Goal: Check status: Check status

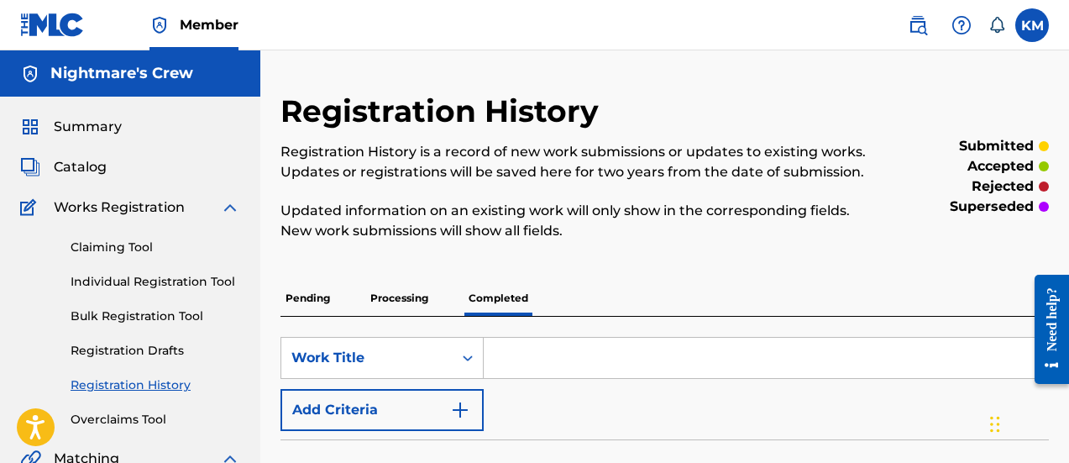
click at [105, 126] on span "Summary" at bounding box center [88, 127] width 68 height 20
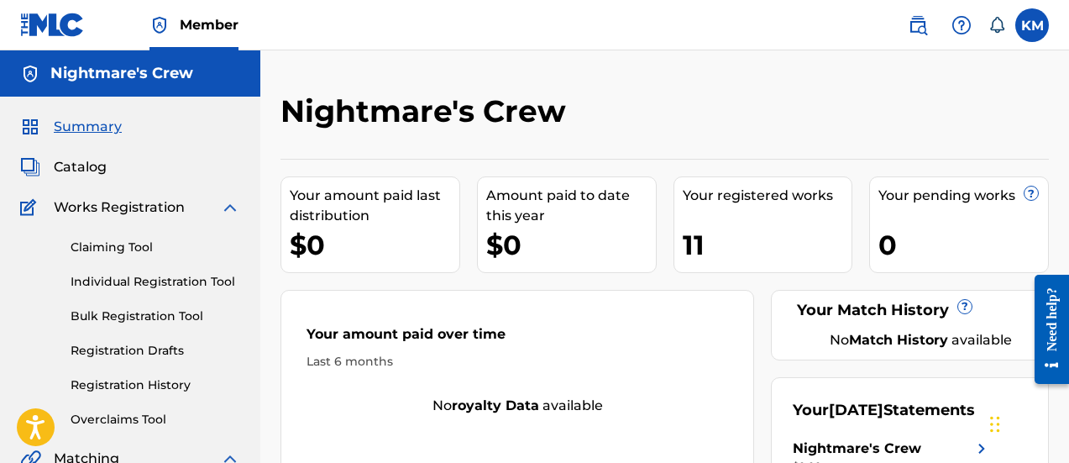
click at [144, 385] on link "Registration History" at bounding box center [156, 385] width 170 height 18
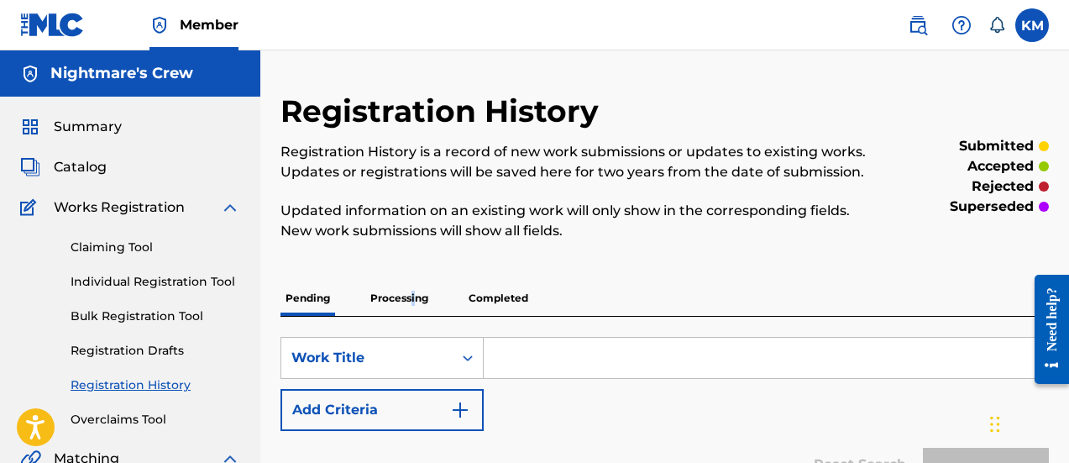
click at [412, 298] on p "Processing" at bounding box center [399, 297] width 68 height 35
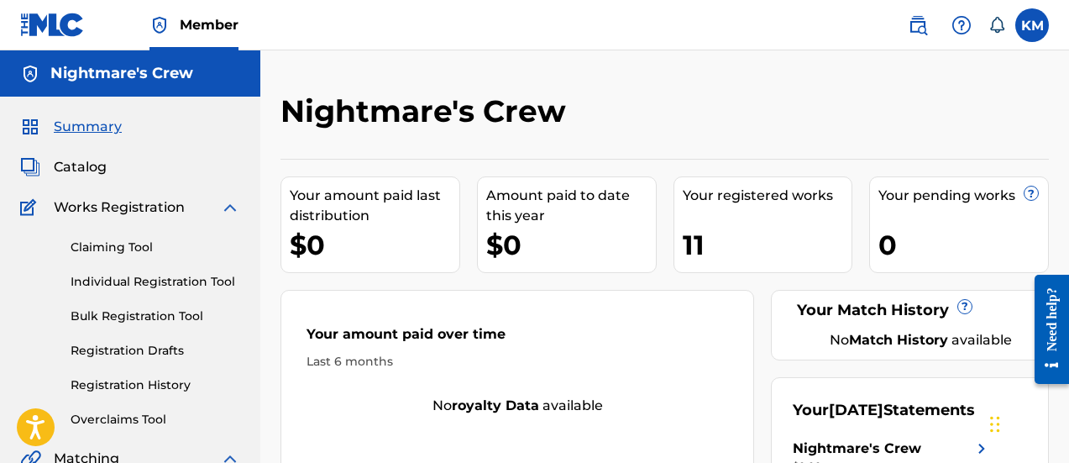
click at [1023, 19] on label at bounding box center [1032, 25] width 34 height 34
click at [1032, 25] on input "KM Kendall Mingo kendallmingo2@gmail.com Notification Preferences Profile Log o…" at bounding box center [1032, 25] width 0 height 0
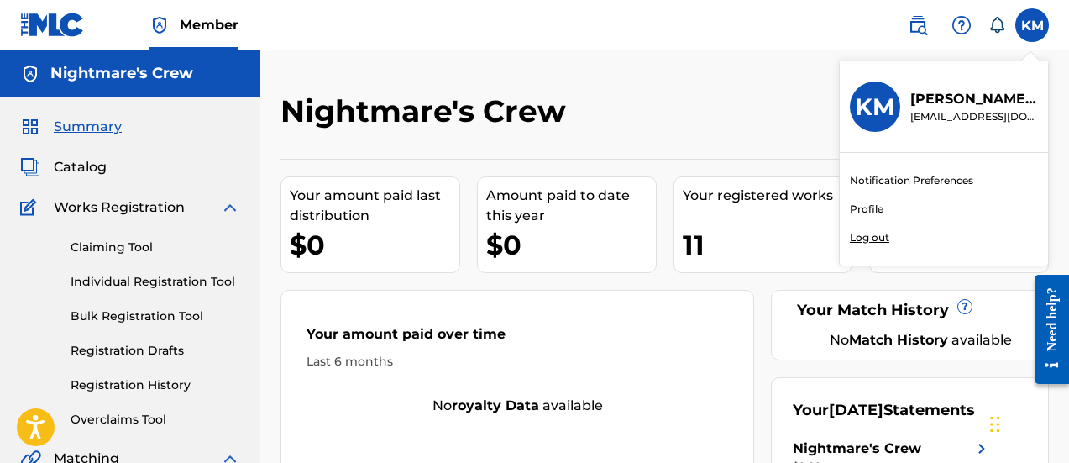
click at [871, 233] on p "Log out" at bounding box center [869, 237] width 39 height 15
click at [1032, 25] on input "KM Kendall Mingo kendallmingo2@gmail.com Notification Preferences Profile Log o…" at bounding box center [1032, 25] width 0 height 0
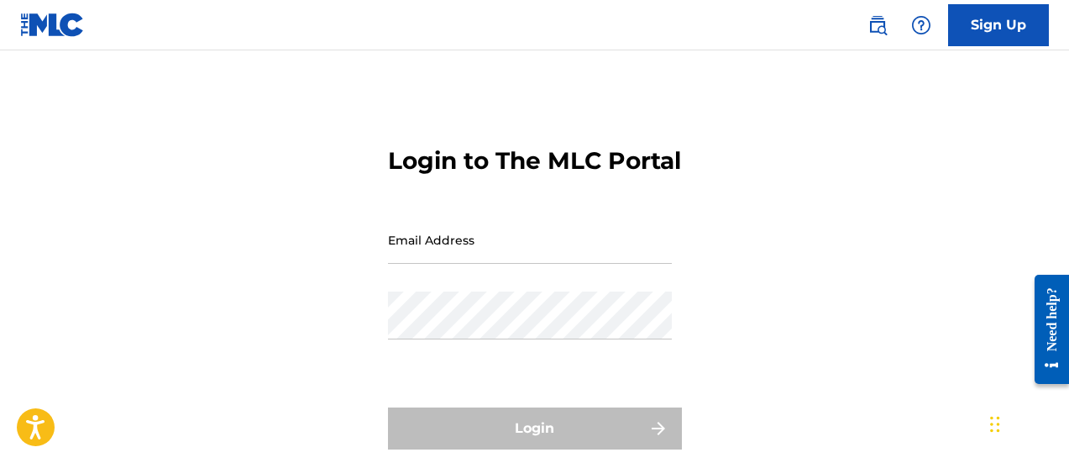
click at [404, 264] on input "Email Address" at bounding box center [530, 240] width 284 height 48
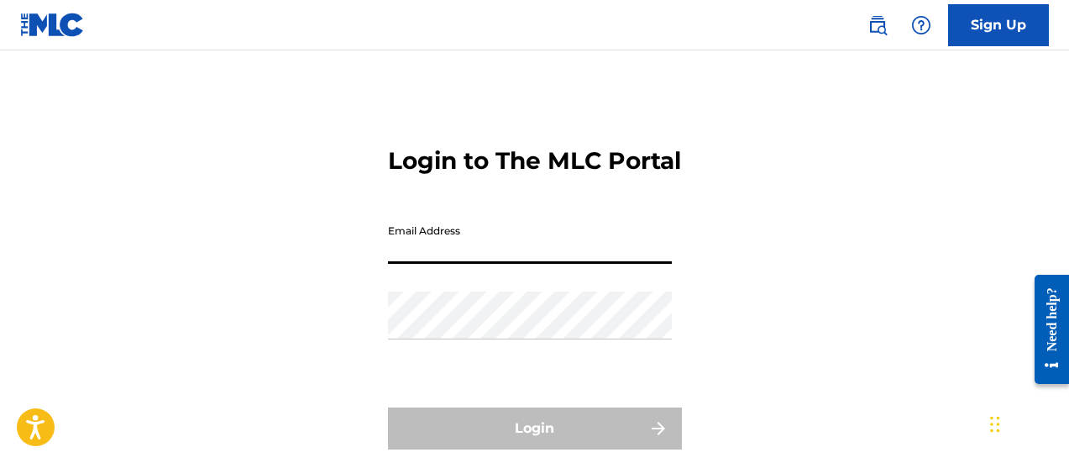
type input "[EMAIL_ADDRESS][DOMAIN_NAME]"
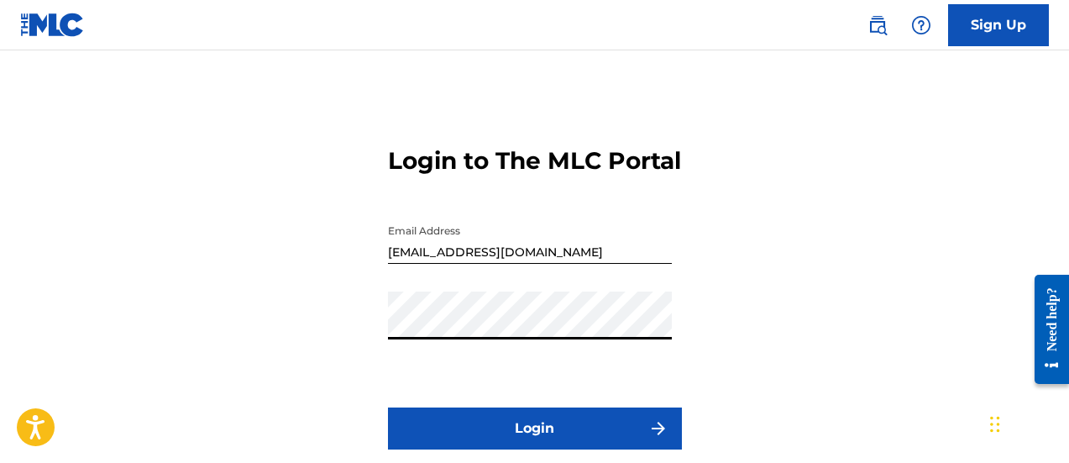
click at [432, 449] on button "Login" at bounding box center [535, 428] width 294 height 42
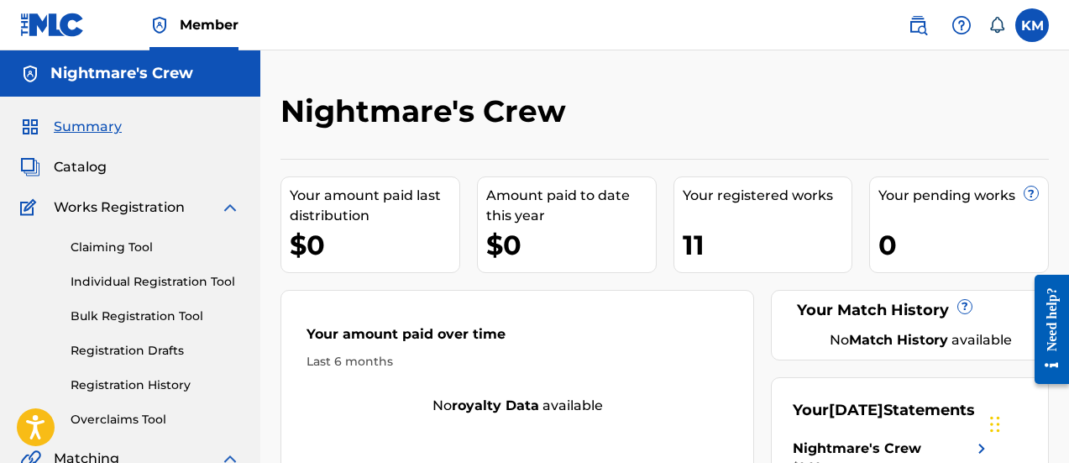
scroll to position [84, 0]
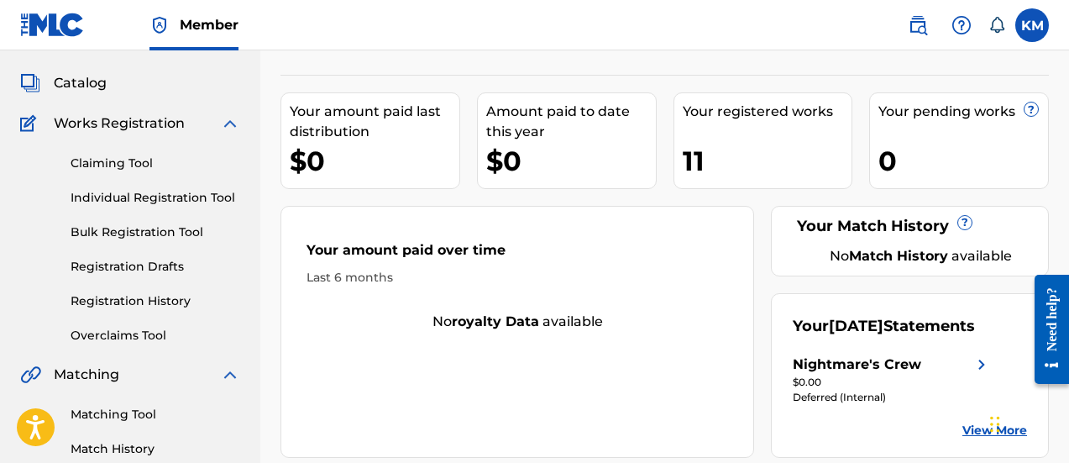
click at [138, 299] on link "Registration History" at bounding box center [156, 301] width 170 height 18
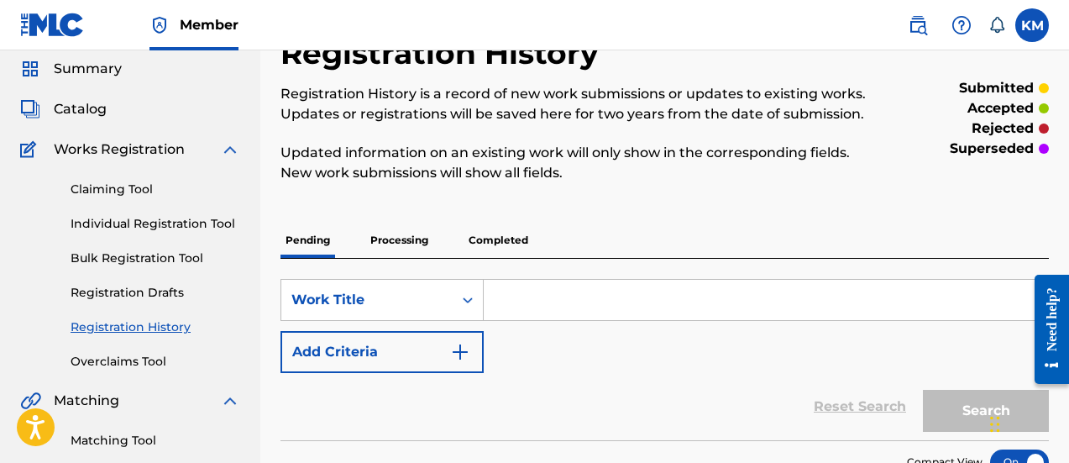
scroll to position [84, 0]
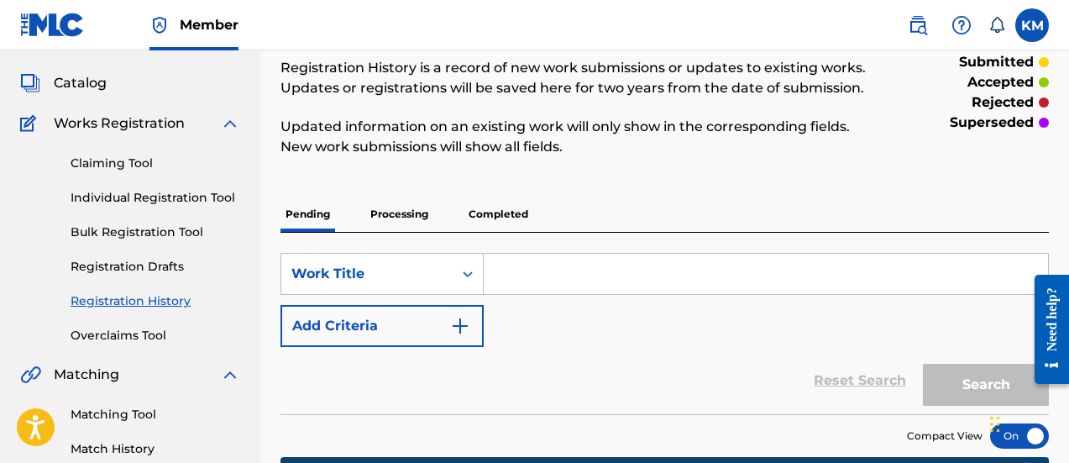
click at [407, 210] on p "Processing" at bounding box center [399, 213] width 68 height 35
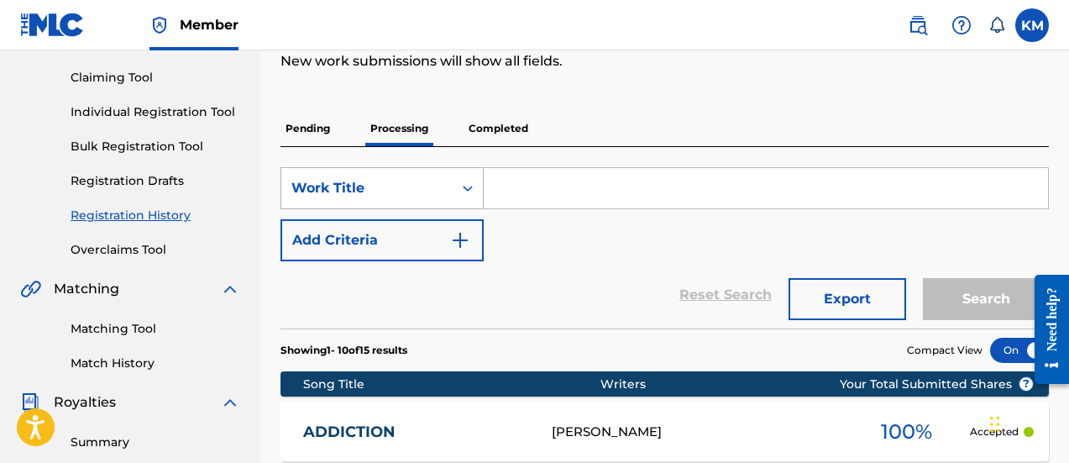
scroll to position [168, 0]
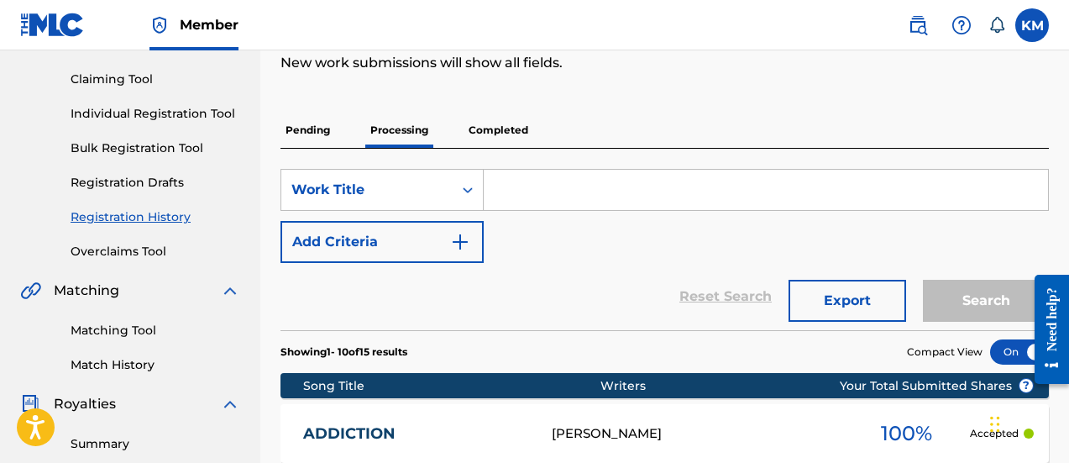
click at [505, 129] on p "Completed" at bounding box center [498, 129] width 70 height 35
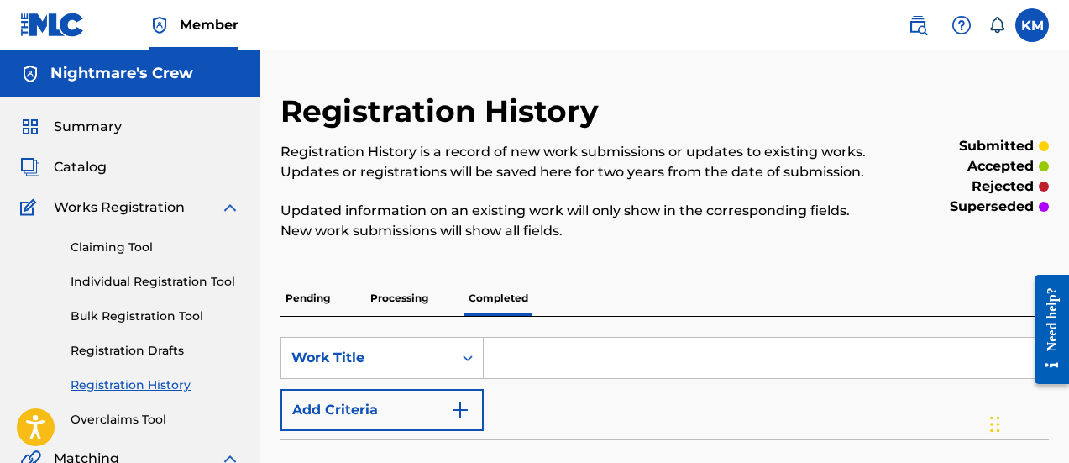
click at [97, 128] on span "Summary" at bounding box center [88, 127] width 68 height 20
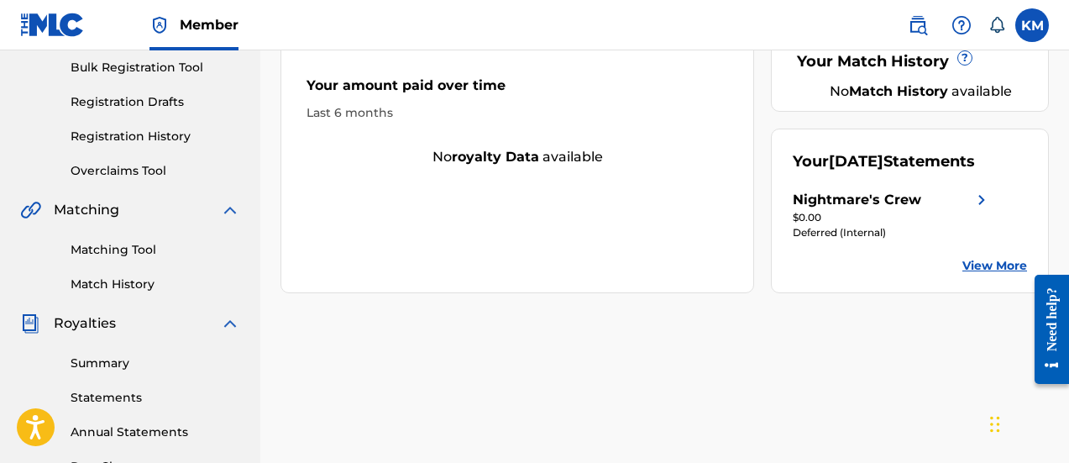
scroll to position [252, 0]
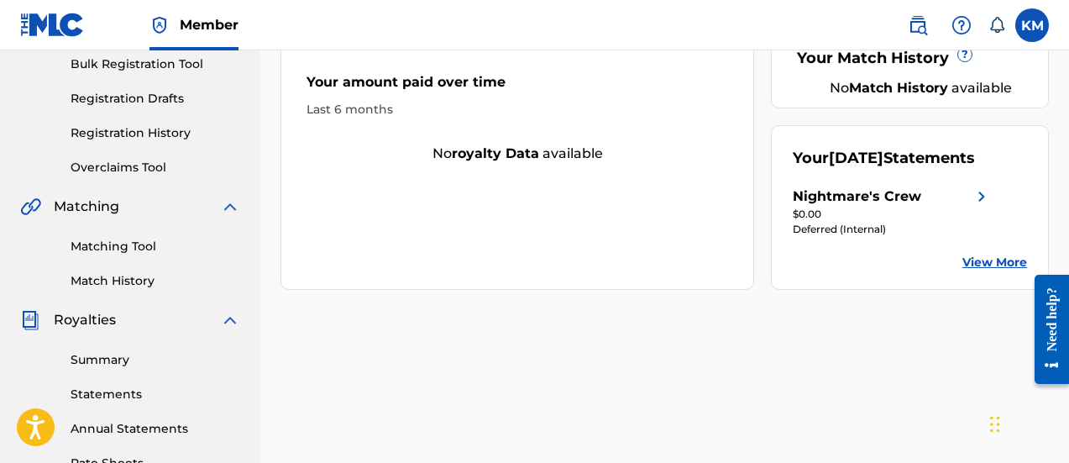
click at [980, 207] on img at bounding box center [981, 196] width 20 height 20
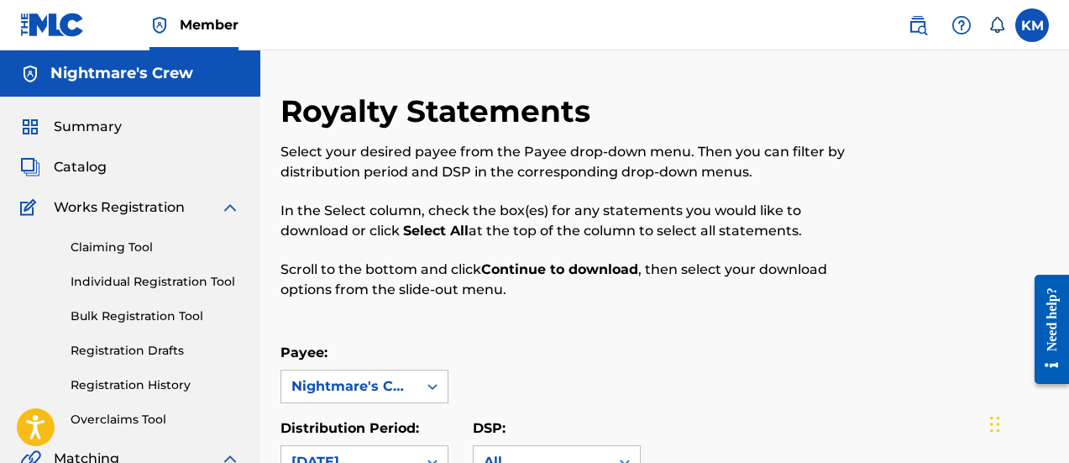
click at [54, 130] on span "Summary" at bounding box center [88, 127] width 68 height 20
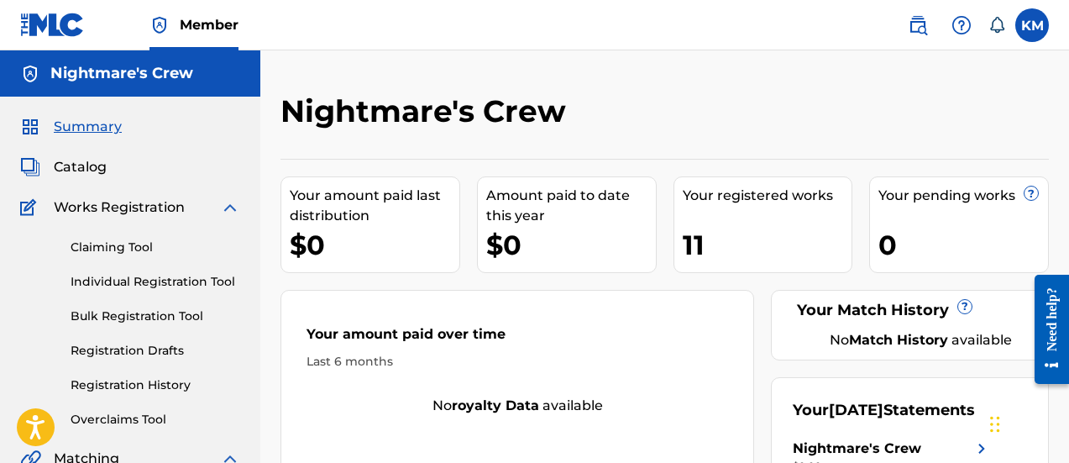
click at [65, 16] on img at bounding box center [52, 25] width 65 height 24
